Goal: Information Seeking & Learning: Learn about a topic

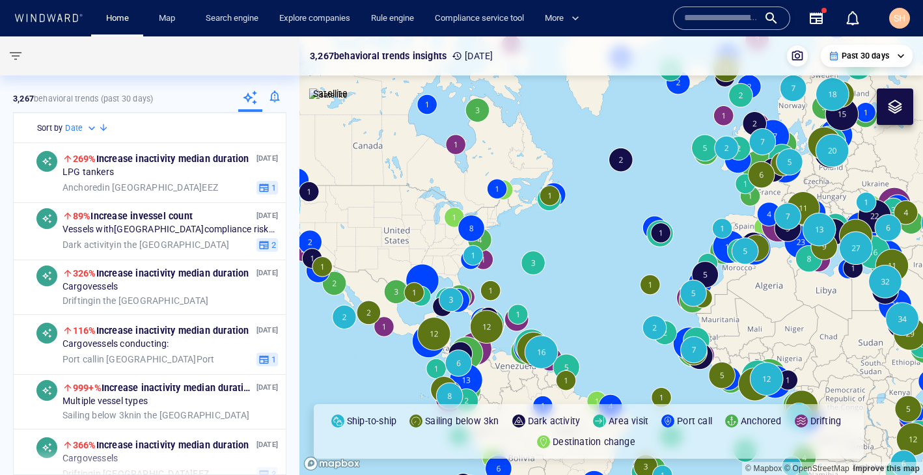
click at [903, 18] on span "SH" at bounding box center [899, 18] width 12 height 10
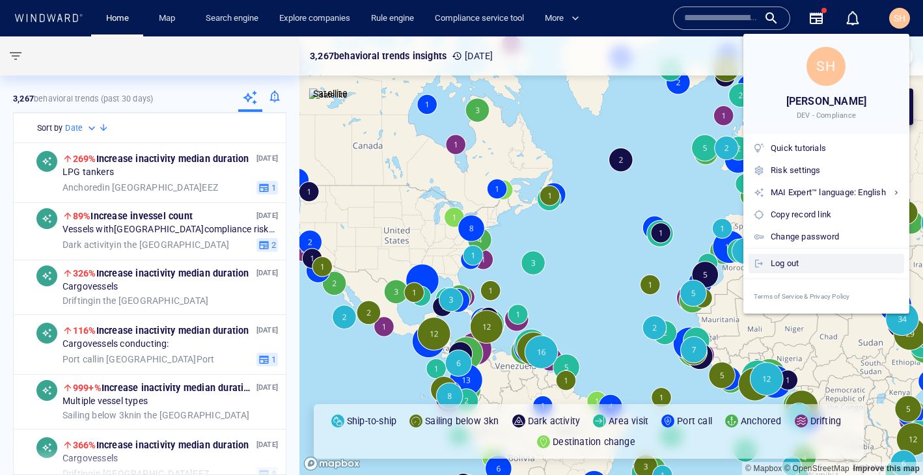
click at [806, 264] on div "Log out" at bounding box center [834, 263] width 128 height 14
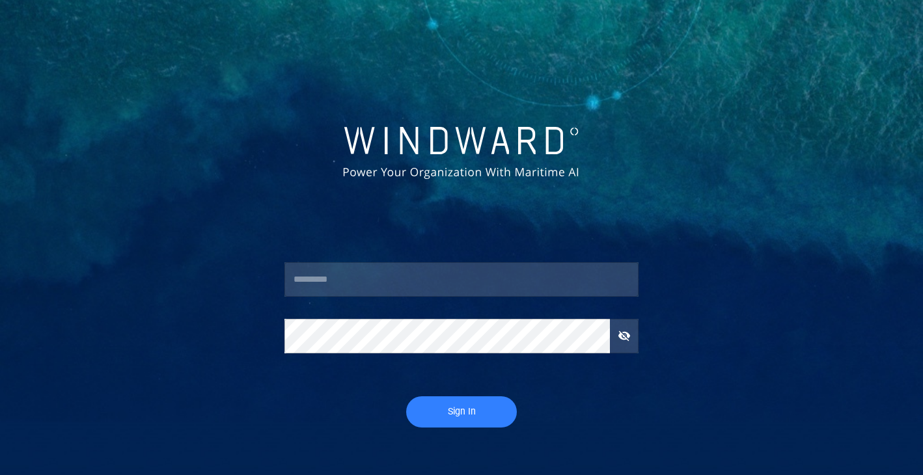
type input "********"
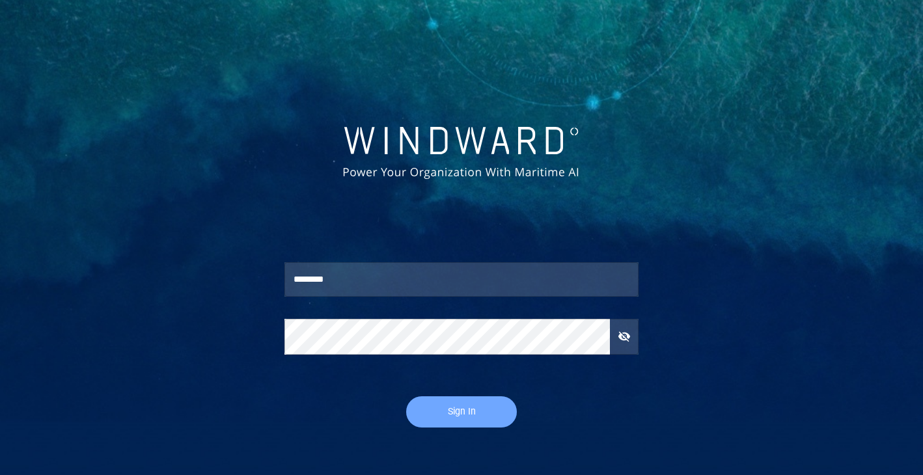
click at [458, 406] on span "Sign In" at bounding box center [461, 411] width 85 height 16
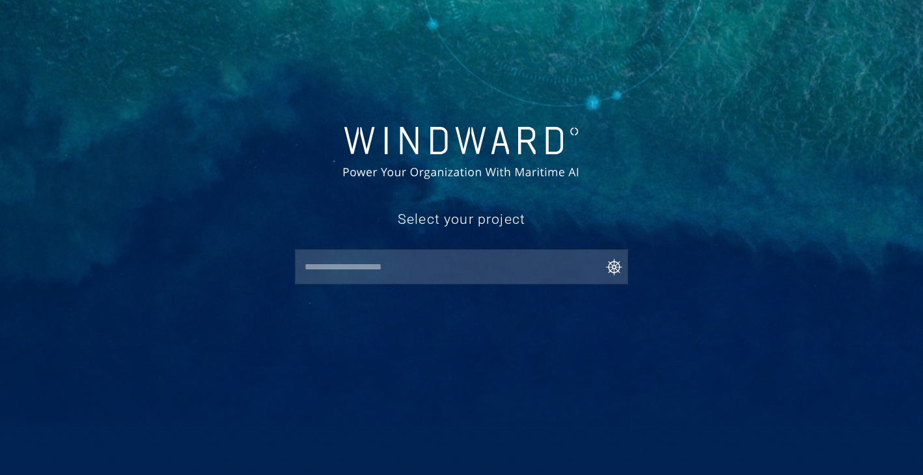
click at [473, 261] on input "text" at bounding box center [464, 266] width 327 height 23
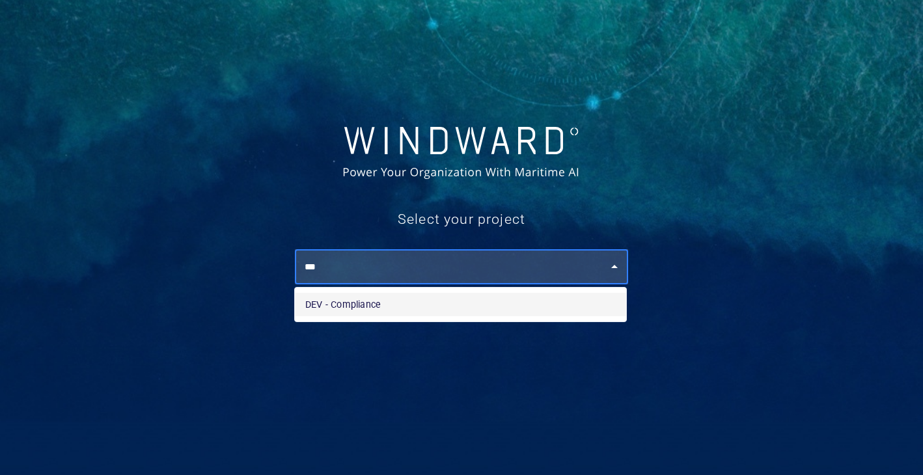
click at [463, 320] on ul "DEV - Compliance" at bounding box center [460, 305] width 331 height 34
click at [393, 303] on li "DEV - Compliance" at bounding box center [460, 304] width 331 height 23
type input "**********"
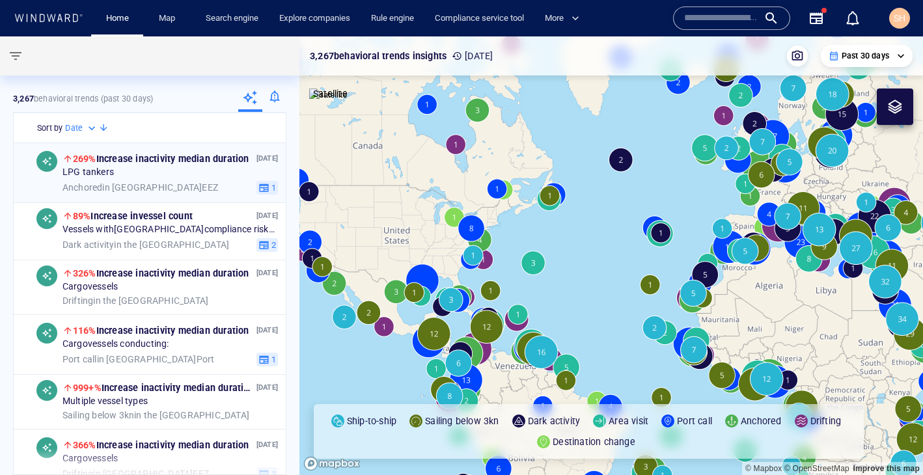
click at [193, 173] on div "LPG tankers" at bounding box center [169, 173] width 215 height 12
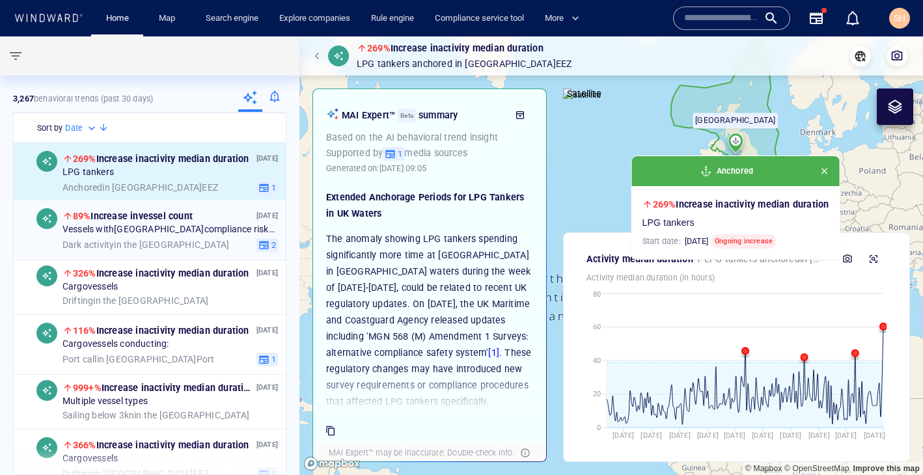
click at [222, 224] on span "Vessels with Iran compliance risks conducting:" at bounding box center [169, 230] width 215 height 12
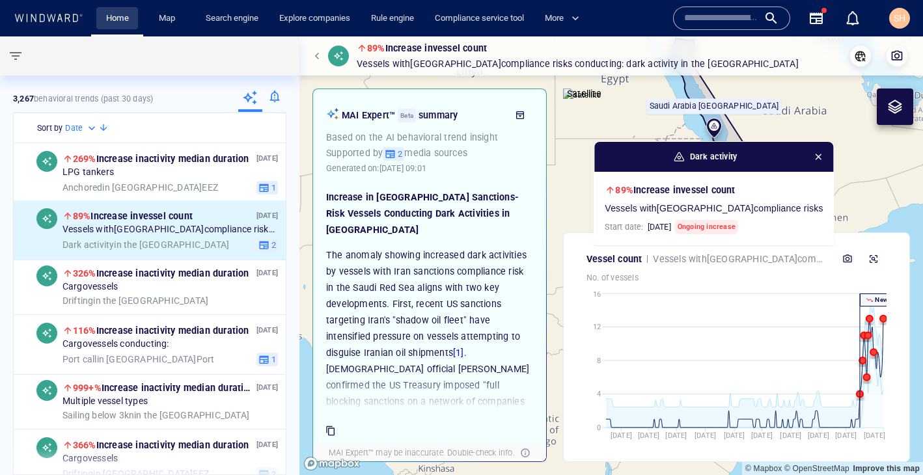
click at [128, 22] on link "Home" at bounding box center [117, 18] width 33 height 23
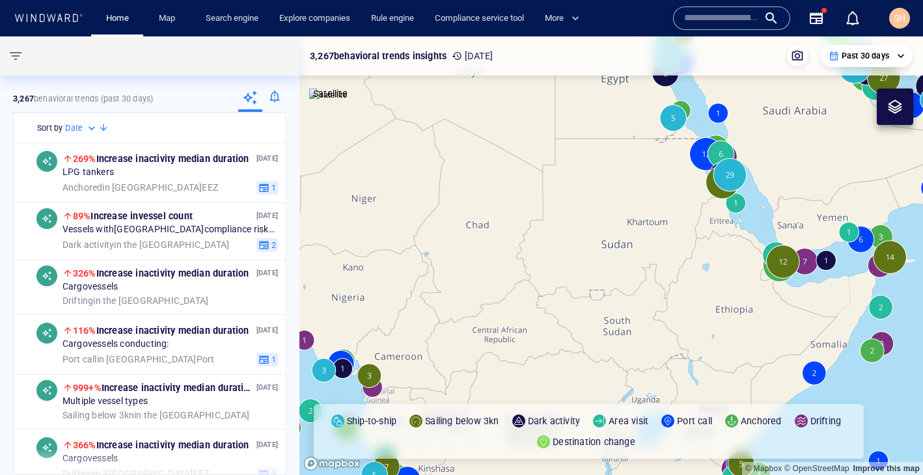
click at [694, 17] on input "text" at bounding box center [721, 18] width 74 height 20
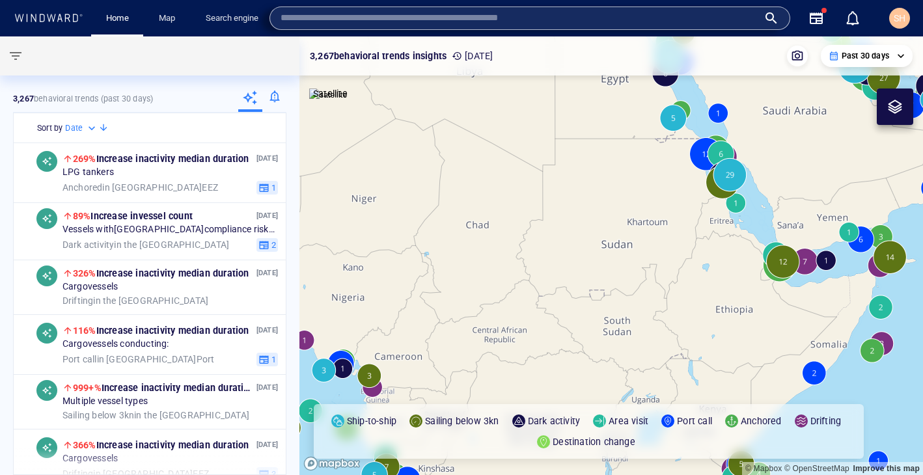
paste input "*******"
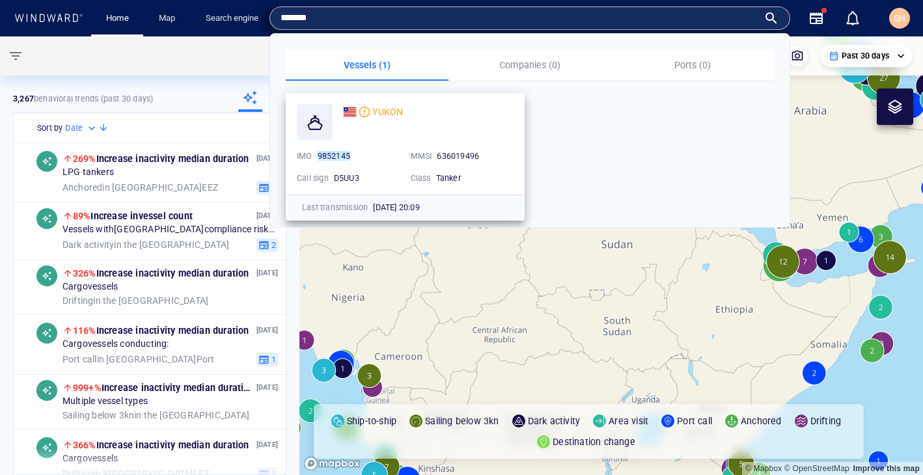
type input "*******"
click at [398, 130] on div "YUKON" at bounding box center [428, 122] width 170 height 36
click at [381, 114] on span "YUKON" at bounding box center [387, 112] width 31 height 10
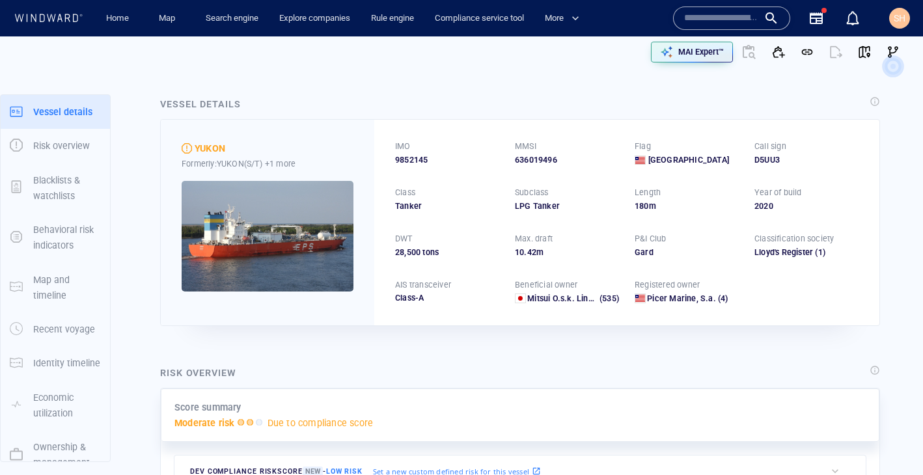
click at [284, 421] on p "Due to compliance score" at bounding box center [320, 423] width 106 height 16
click at [229, 424] on p "Moderate risk" at bounding box center [204, 423] width 61 height 16
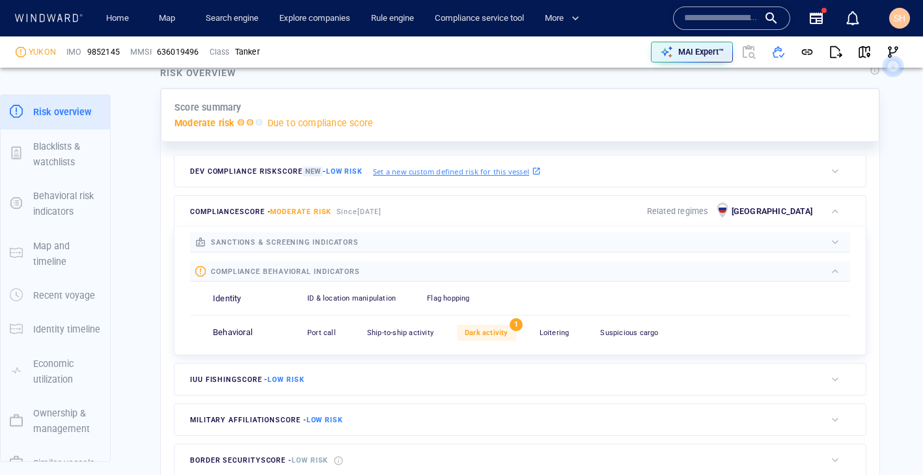
scroll to position [304, 0]
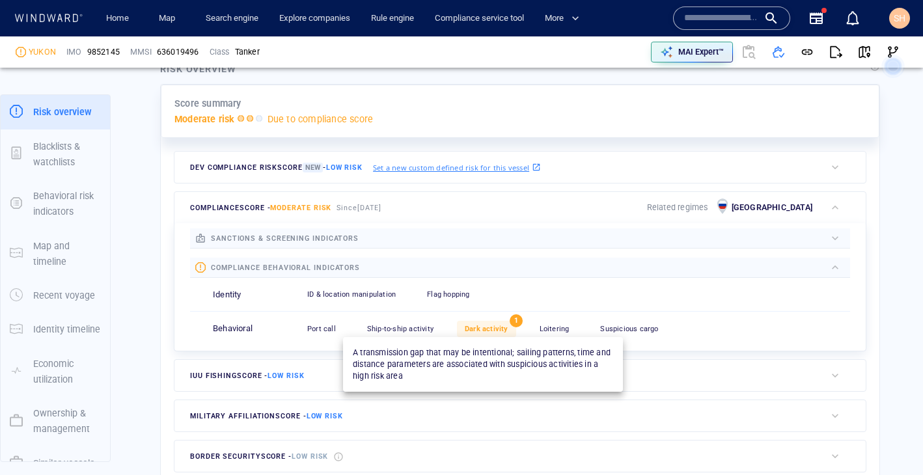
click at [483, 333] on span "Dark activity" at bounding box center [487, 329] width 44 height 8
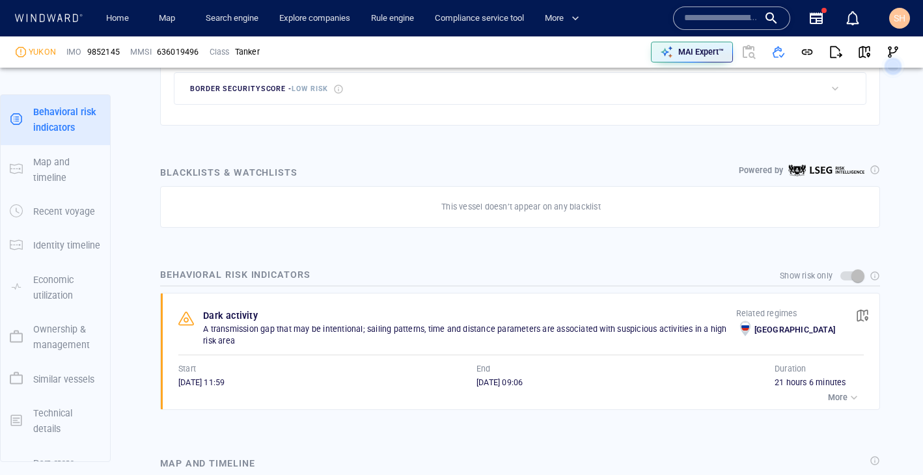
scroll to position [166899, 0]
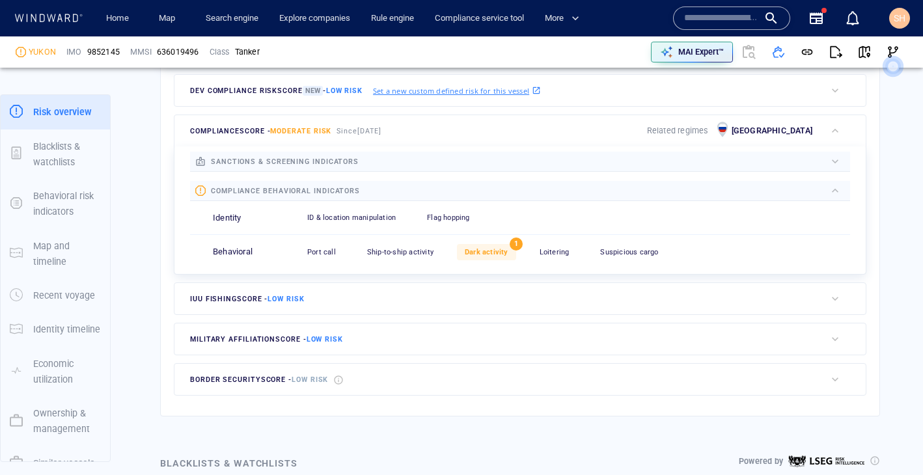
scroll to position [372, 0]
